Goal: Navigation & Orientation: Understand site structure

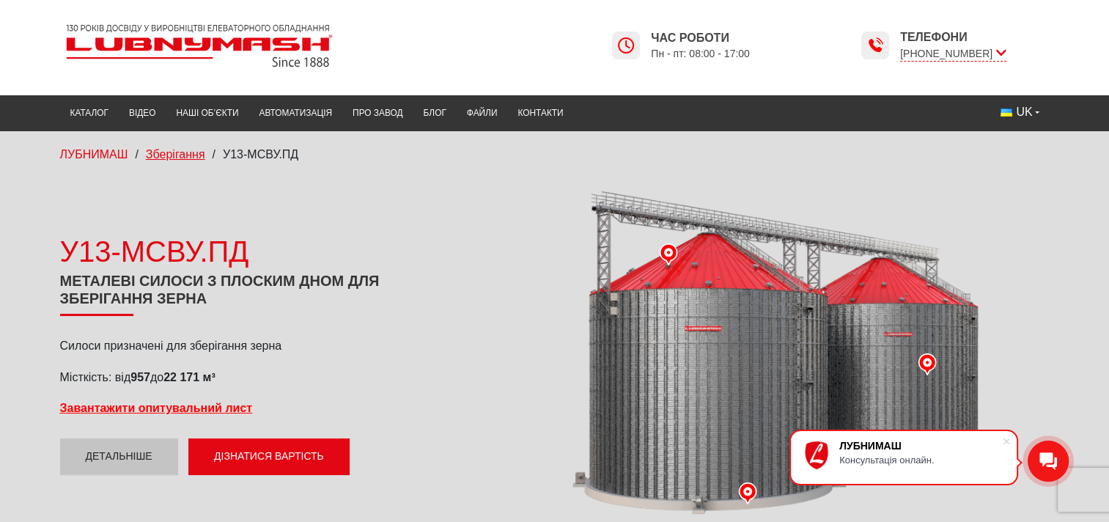
click at [177, 150] on span "Зберігання" at bounding box center [175, 154] width 59 height 12
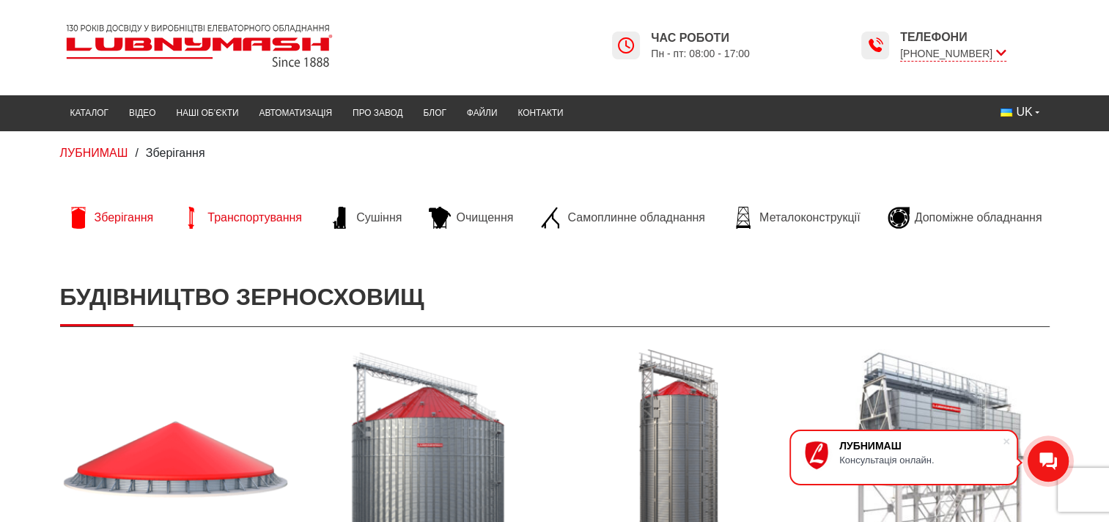
click at [208, 224] on span "Транспортування" at bounding box center [254, 218] width 95 height 16
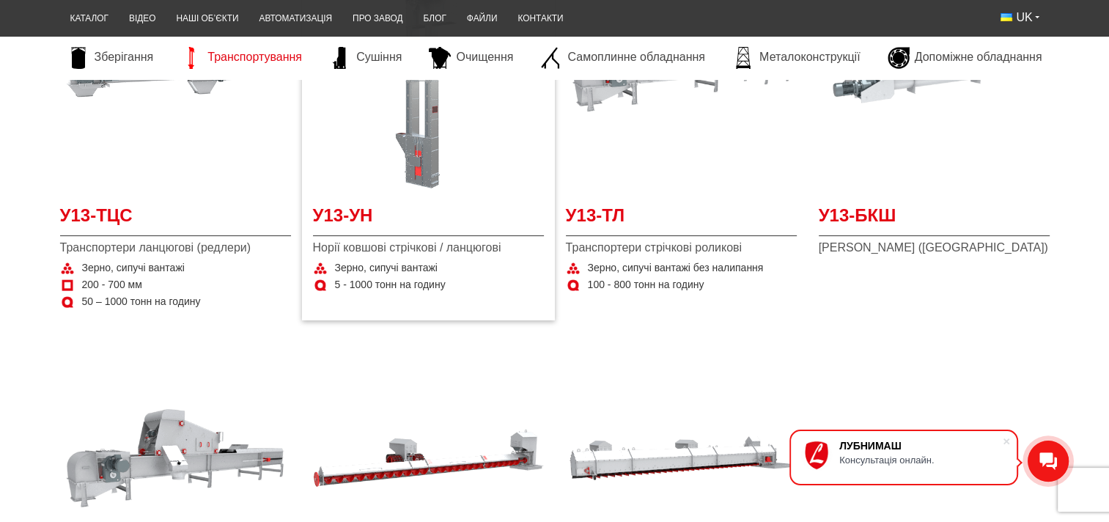
scroll to position [367, 0]
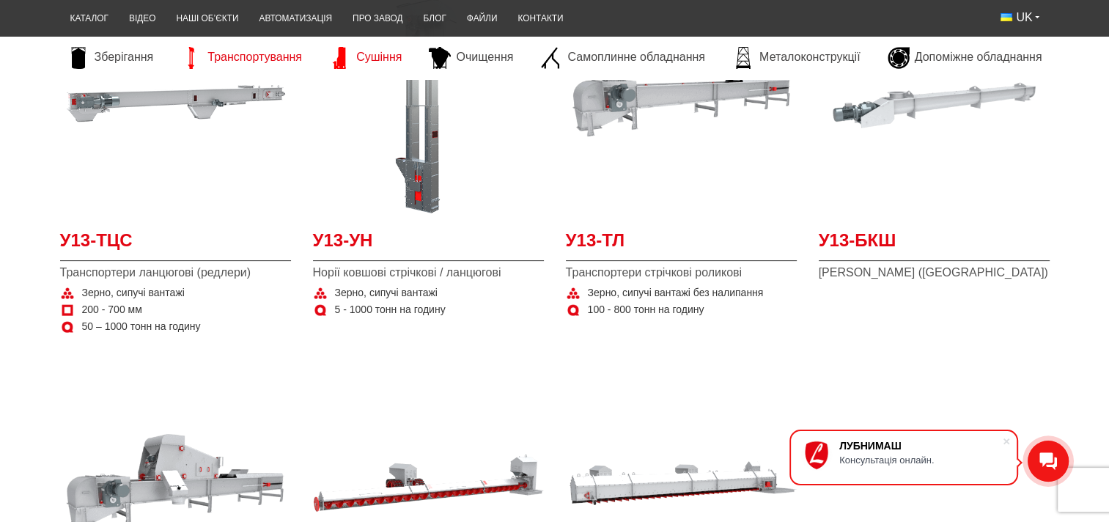
click at [367, 64] on span "Сушіння" at bounding box center [378, 57] width 45 height 16
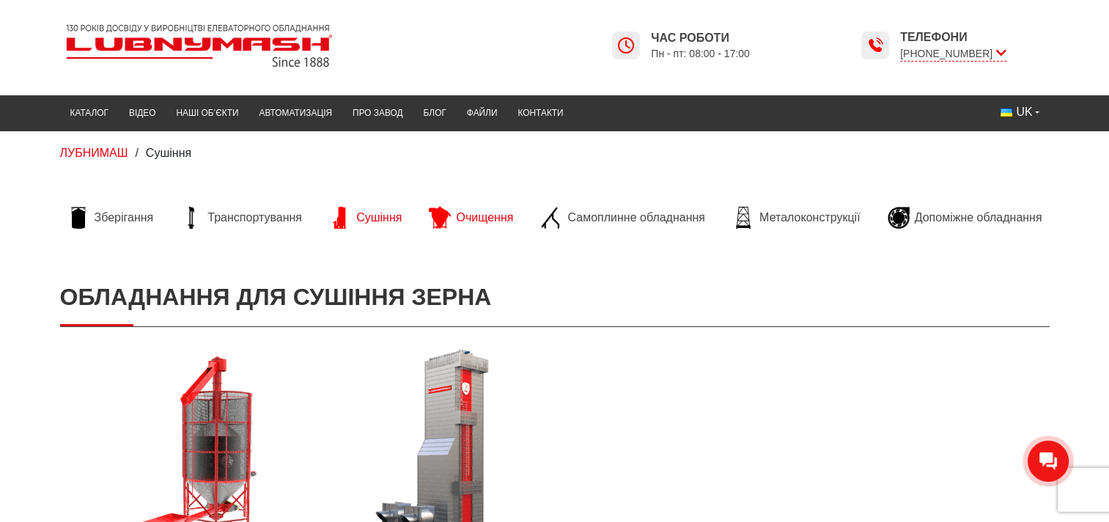
click at [463, 218] on span "Очищення" at bounding box center [484, 218] width 57 height 16
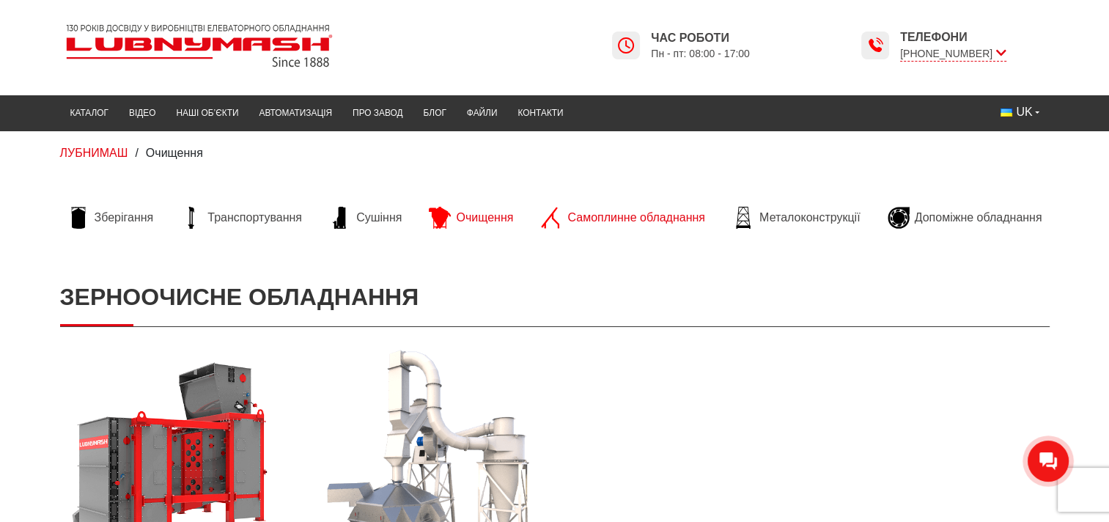
click at [578, 217] on span "Самоплинне обладнання" at bounding box center [635, 218] width 137 height 16
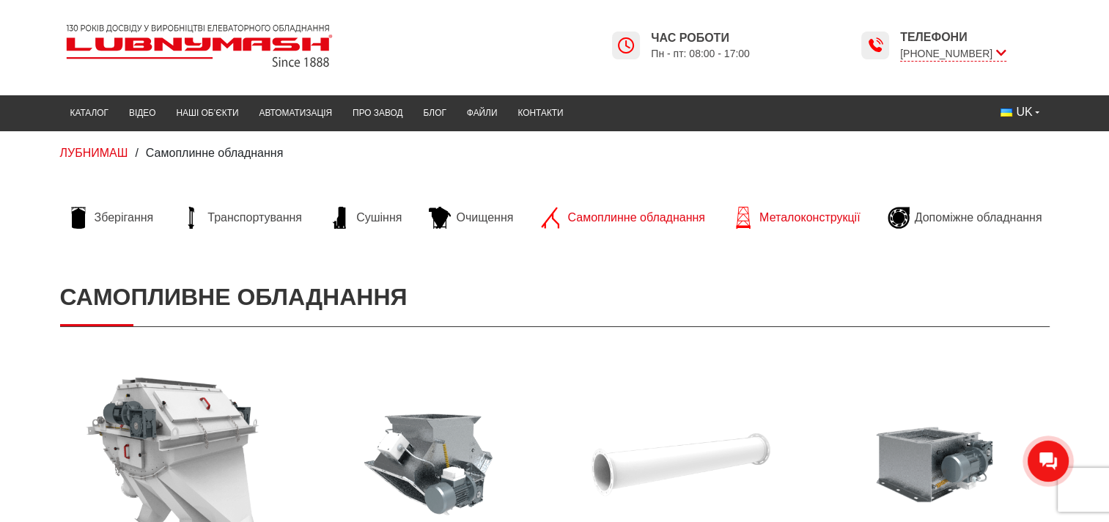
click at [757, 214] on link "Металоконструкції" at bounding box center [796, 218] width 142 height 22
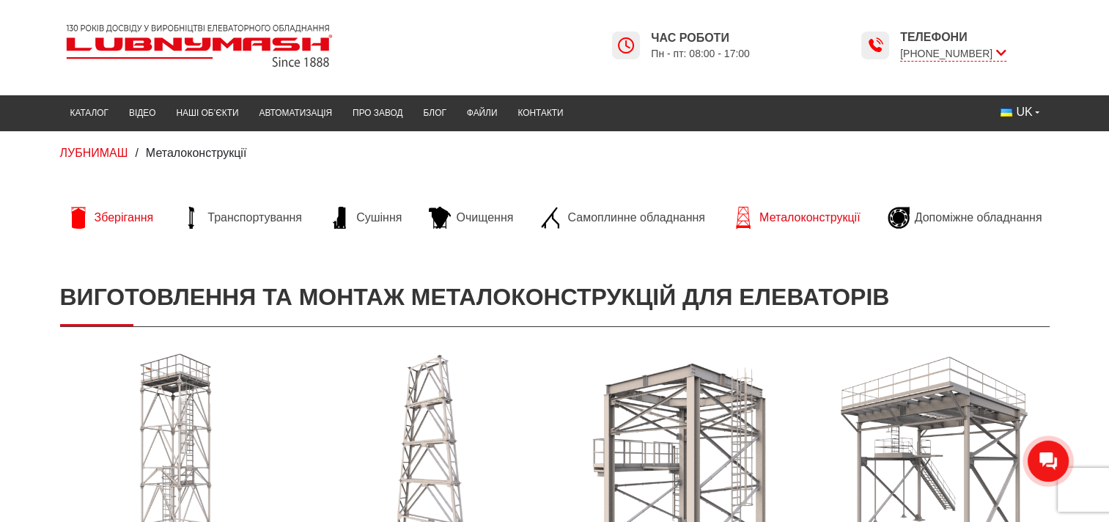
click at [112, 221] on span "Зберігання" at bounding box center [124, 218] width 59 height 16
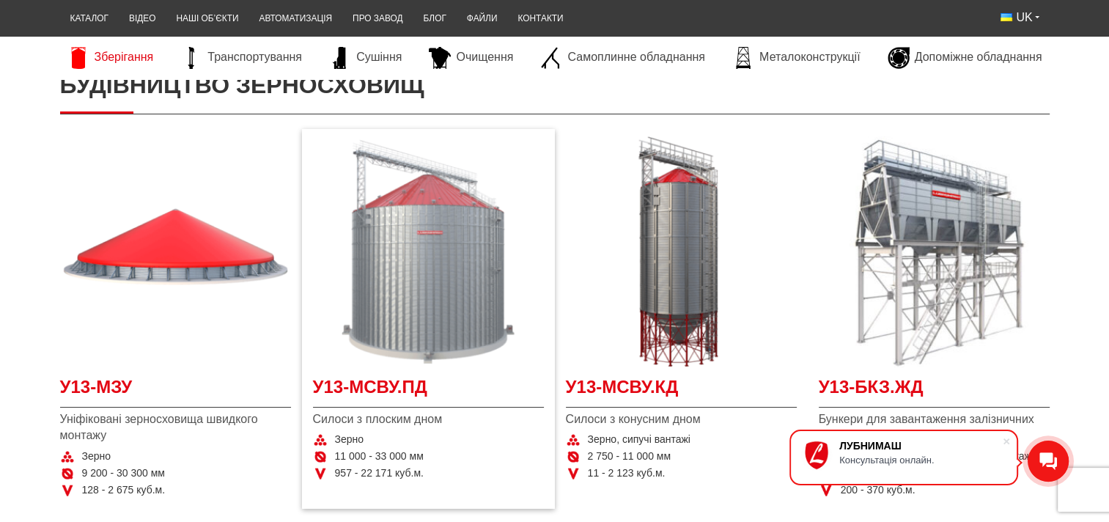
scroll to position [440, 0]
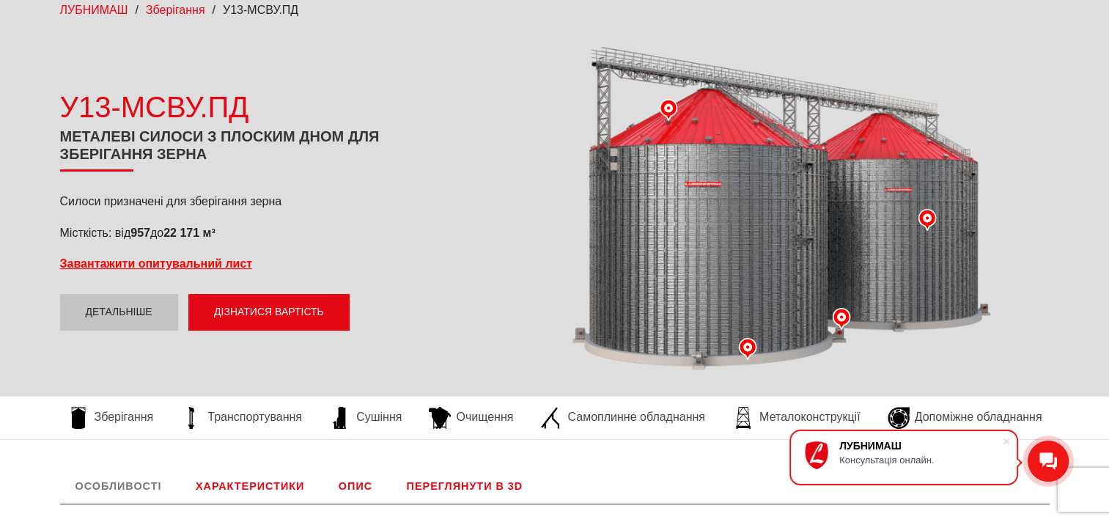
scroll to position [147, 0]
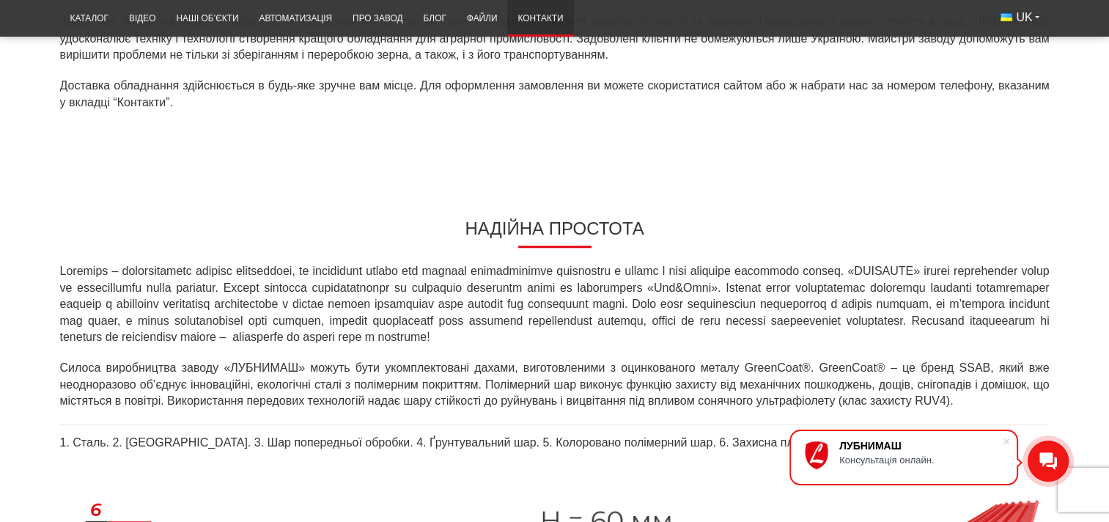
scroll to position [1320, 0]
